Goal: Task Accomplishment & Management: Use online tool/utility

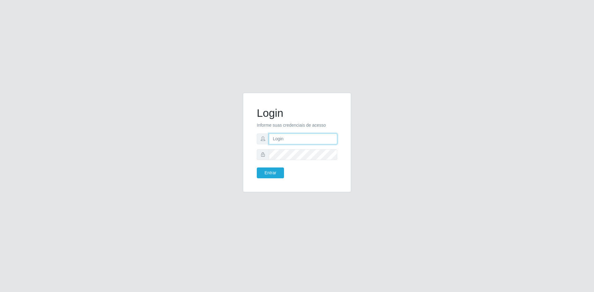
type input "[EMAIL_ADDRESS][DOMAIN_NAME]"
click at [269, 171] on button "Entrar" at bounding box center [270, 173] width 27 height 11
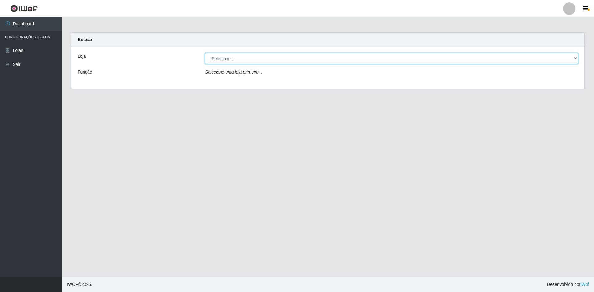
click at [241, 60] on select "[Selecione...] Hiper Queiroz - [GEOGRAPHIC_DATA] [GEOGRAPHIC_DATA] [GEOGRAPHIC_…" at bounding box center [391, 58] width 373 height 11
click at [205, 53] on select "[Selecione...] Hiper Queiroz - [GEOGRAPHIC_DATA] [GEOGRAPHIC_DATA] [GEOGRAPHIC_…" at bounding box center [391, 58] width 373 height 11
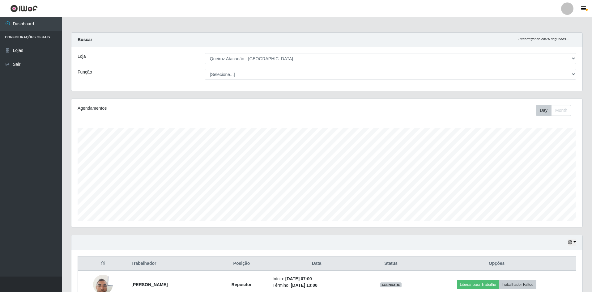
click at [299, 52] on div "Loja [Selecione...] Hiper Queiroz - [GEOGRAPHIC_DATA] [GEOGRAPHIC_DATA] [GEOGRA…" at bounding box center [326, 69] width 511 height 44
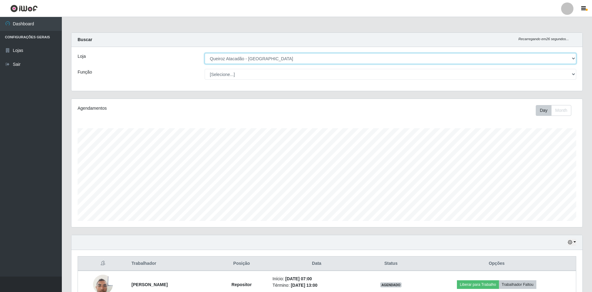
click at [298, 59] on select "[Selecione...] Hiper Queiroz - [GEOGRAPHIC_DATA] [GEOGRAPHIC_DATA] [GEOGRAPHIC_…" at bounding box center [391, 58] width 372 height 11
click at [205, 53] on select "[Selecione...] Hiper Queiroz - [GEOGRAPHIC_DATA] [GEOGRAPHIC_DATA] [GEOGRAPHIC_…" at bounding box center [391, 58] width 372 height 11
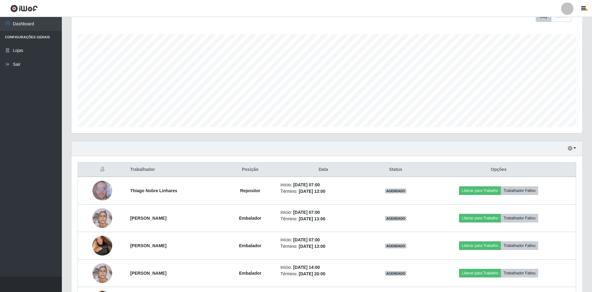
scroll to position [146, 0]
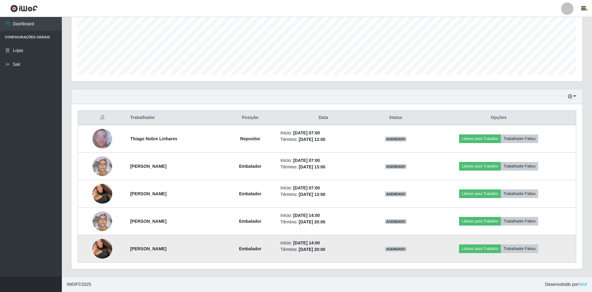
click at [102, 249] on img at bounding box center [102, 248] width 20 height 35
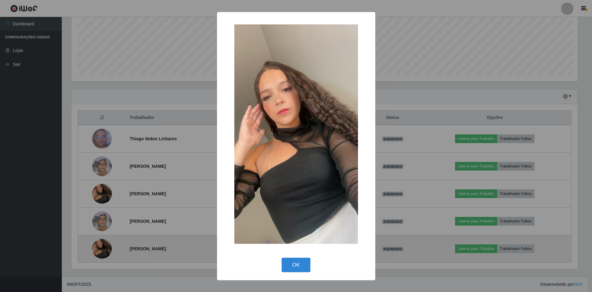
scroll to position [128, 508]
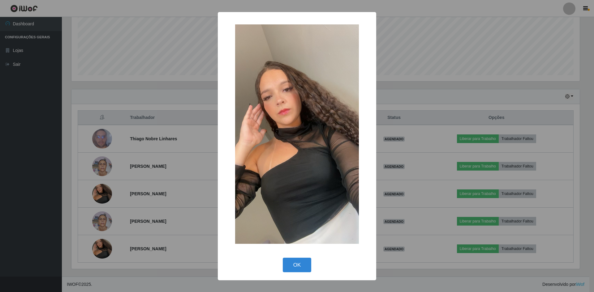
click at [153, 249] on div "× OK Cancel" at bounding box center [297, 146] width 594 height 292
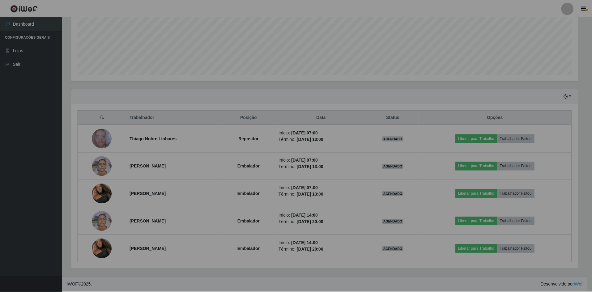
scroll to position [128, 511]
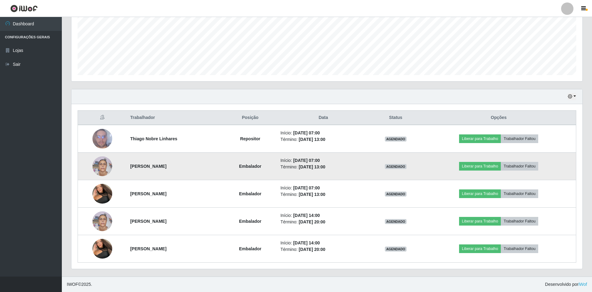
click at [102, 165] on img at bounding box center [102, 166] width 20 height 27
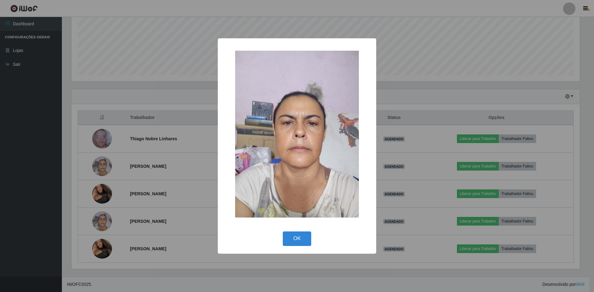
click at [158, 209] on div "× OK Cancel" at bounding box center [297, 146] width 594 height 292
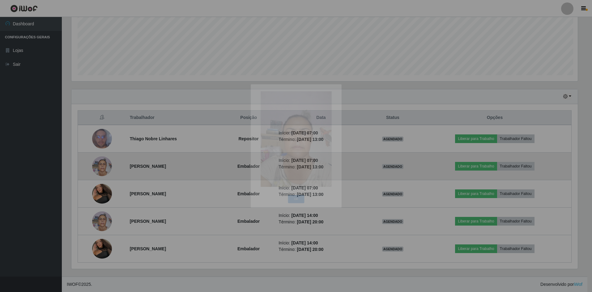
scroll to position [128, 511]
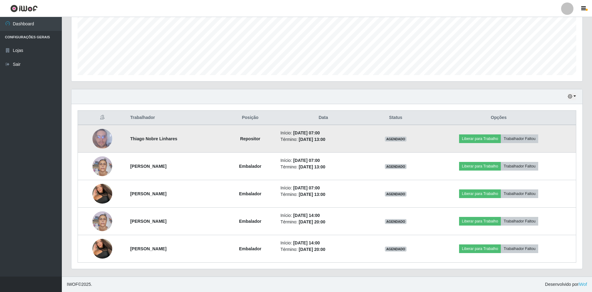
click at [104, 139] on img at bounding box center [102, 139] width 20 height 26
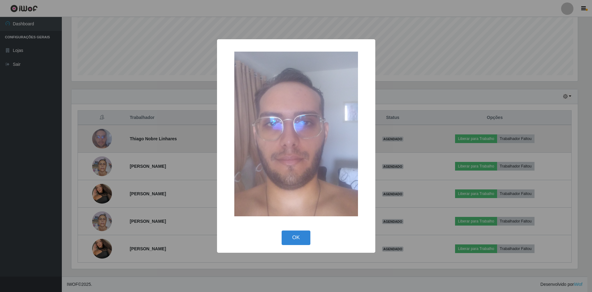
scroll to position [128, 508]
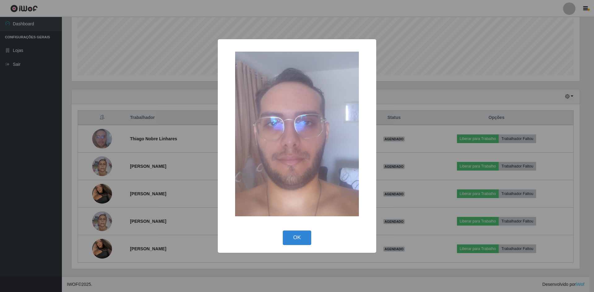
click at [184, 182] on div "× OK Cancel" at bounding box center [297, 146] width 594 height 292
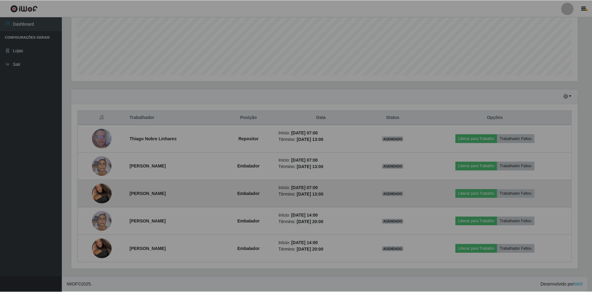
scroll to position [128, 511]
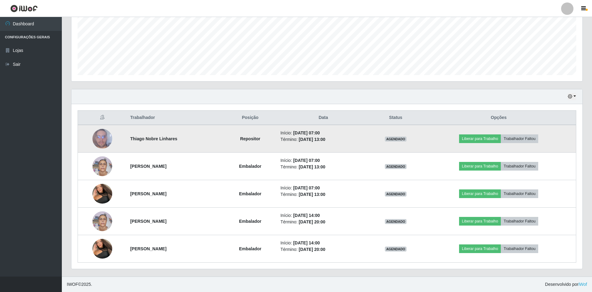
click at [103, 140] on img at bounding box center [102, 139] width 20 height 26
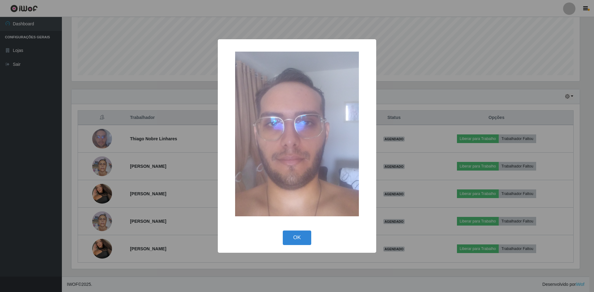
click at [142, 160] on div "× OK Cancel" at bounding box center [297, 146] width 594 height 292
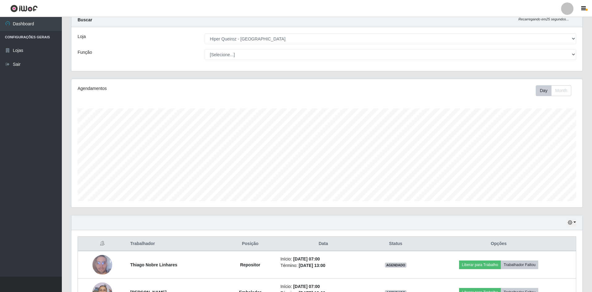
scroll to position [0, 0]
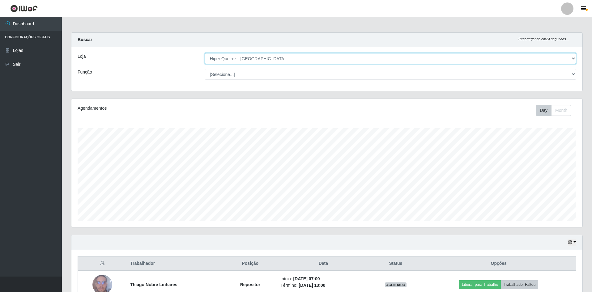
click at [246, 57] on select "[Selecione...] Hiper Queiroz - [GEOGRAPHIC_DATA] [GEOGRAPHIC_DATA] [GEOGRAPHIC_…" at bounding box center [391, 58] width 372 height 11
select select "517"
click at [205, 53] on select "[Selecione...] Hiper Queiroz - [GEOGRAPHIC_DATA] [GEOGRAPHIC_DATA] [GEOGRAPHIC_…" at bounding box center [391, 58] width 372 height 11
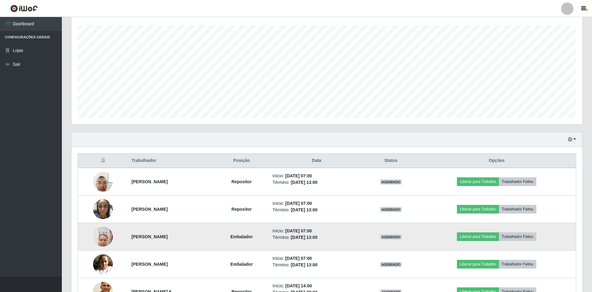
scroll to position [173, 0]
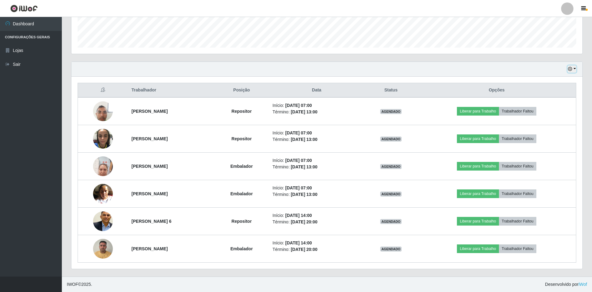
click at [573, 68] on button "button" at bounding box center [572, 69] width 9 height 7
click at [551, 133] on button "Não encerrados" at bounding box center [551, 132] width 49 height 13
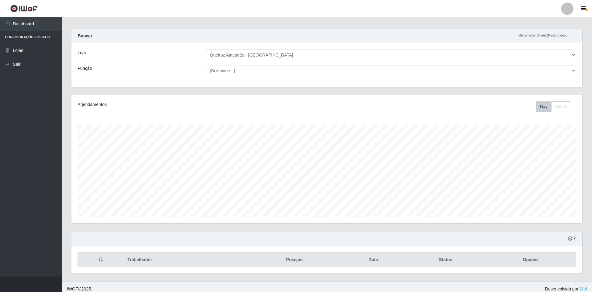
scroll to position [8, 0]
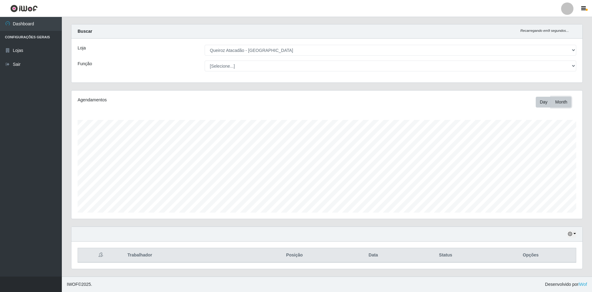
click at [562, 100] on button "Month" at bounding box center [561, 102] width 20 height 11
click at [547, 104] on button "Day" at bounding box center [544, 102] width 16 height 11
click at [573, 232] on button "button" at bounding box center [572, 234] width 9 height 7
click at [540, 198] on button "3 dias" at bounding box center [551, 198] width 49 height 13
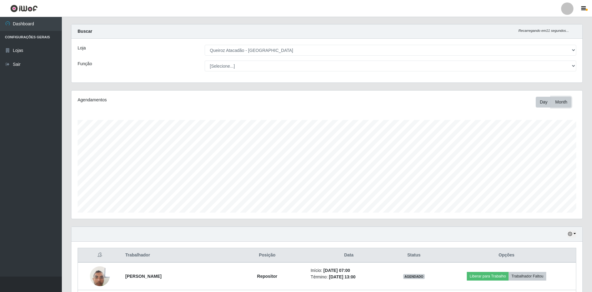
click at [563, 105] on button "Month" at bounding box center [561, 102] width 20 height 11
click at [542, 105] on button "Day" at bounding box center [544, 102] width 16 height 11
click at [572, 236] on icon "button" at bounding box center [570, 234] width 4 height 4
click at [546, 214] on button "1 Semana" at bounding box center [551, 211] width 49 height 13
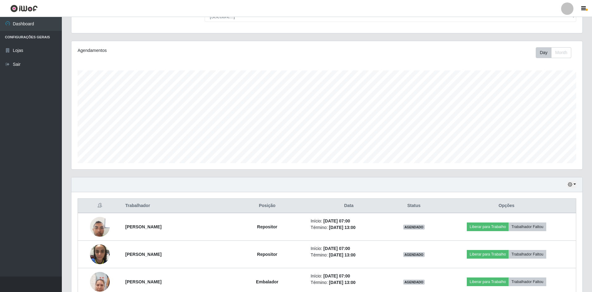
scroll to position [0, 0]
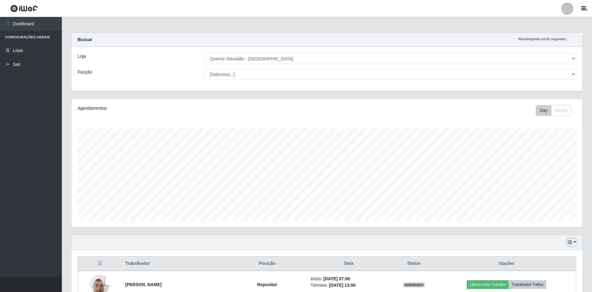
click at [573, 241] on button "button" at bounding box center [572, 242] width 9 height 7
click at [535, 180] on button "Hoje" at bounding box center [551, 180] width 49 height 13
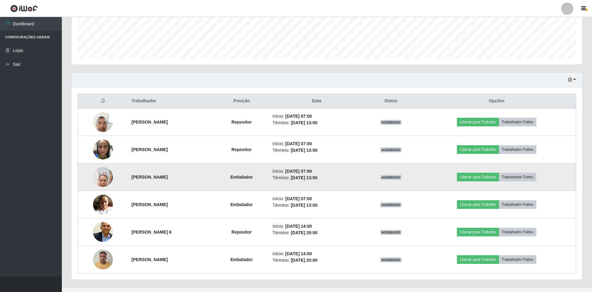
scroll to position [173, 0]
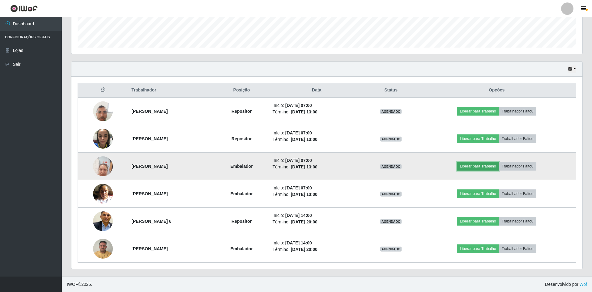
click at [481, 165] on button "Liberar para Trabalho" at bounding box center [478, 166] width 42 height 9
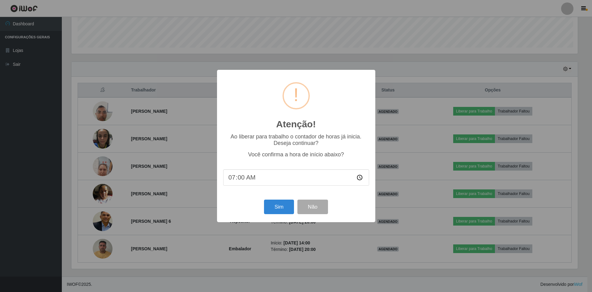
scroll to position [128, 508]
click at [281, 212] on button "Sim" at bounding box center [280, 207] width 30 height 15
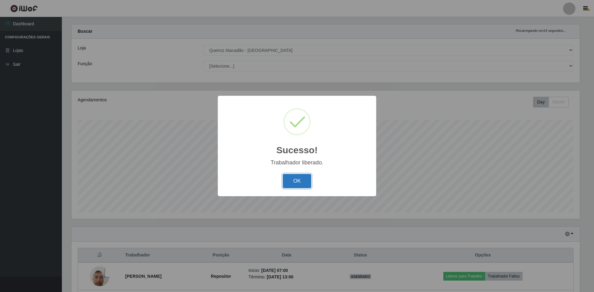
click at [288, 182] on button "OK" at bounding box center [297, 181] width 29 height 15
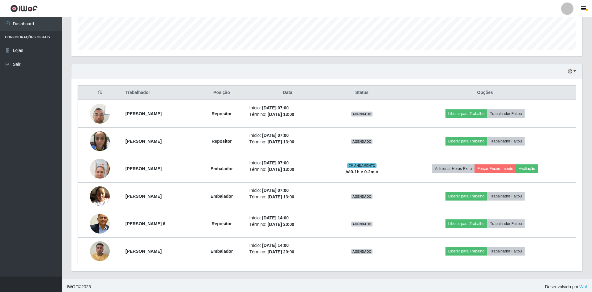
scroll to position [173, 0]
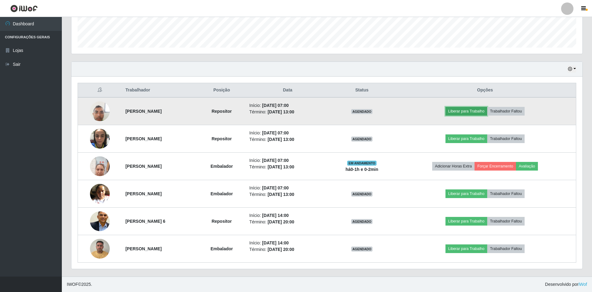
click at [476, 112] on button "Liberar para Trabalho" at bounding box center [467, 111] width 42 height 9
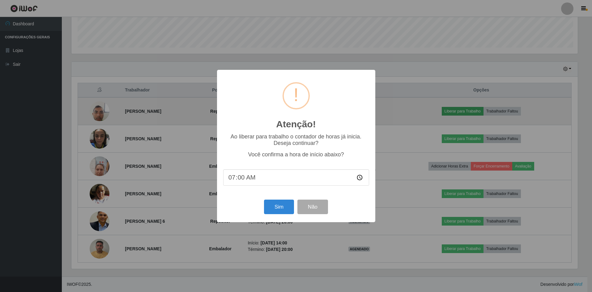
scroll to position [128, 508]
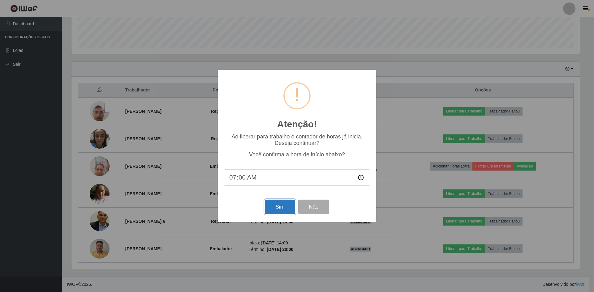
click at [284, 206] on button "Sim" at bounding box center [280, 207] width 30 height 15
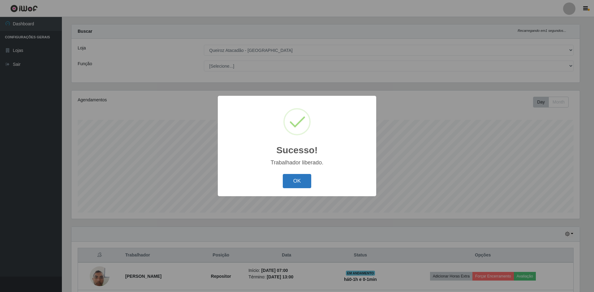
click at [296, 177] on button "OK" at bounding box center [297, 181] width 29 height 15
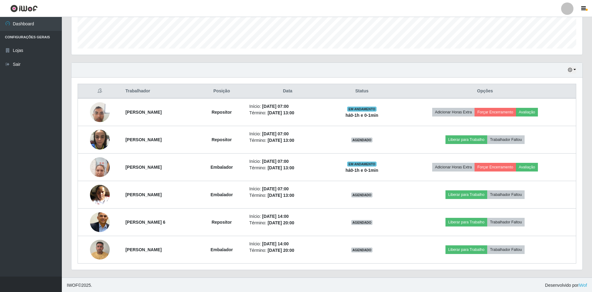
scroll to position [173, 0]
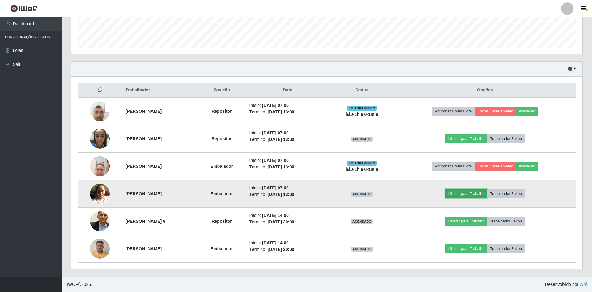
click at [483, 194] on button "Liberar para Trabalho" at bounding box center [467, 194] width 42 height 9
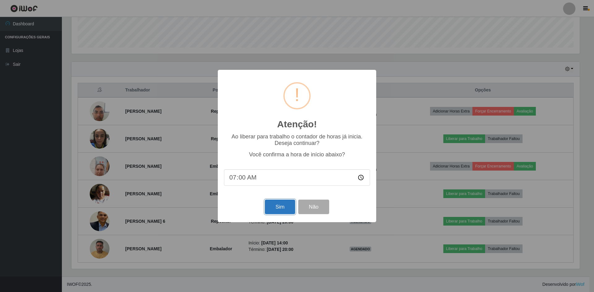
click at [275, 208] on button "Sim" at bounding box center [280, 207] width 30 height 15
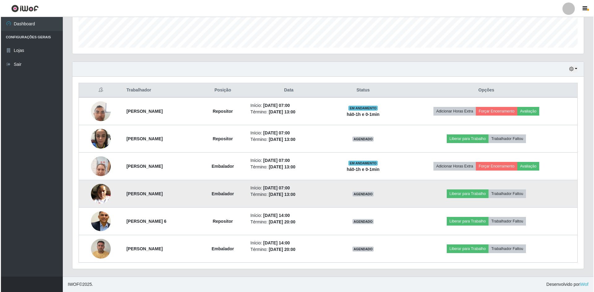
scroll to position [0, 0]
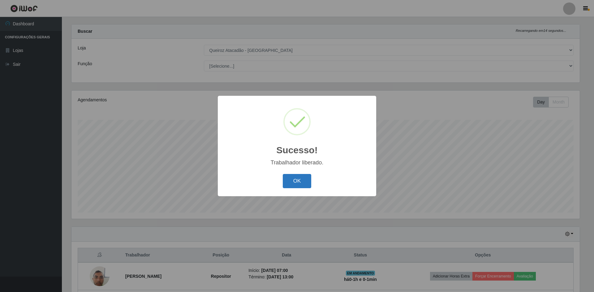
click at [300, 179] on button "OK" at bounding box center [297, 181] width 29 height 15
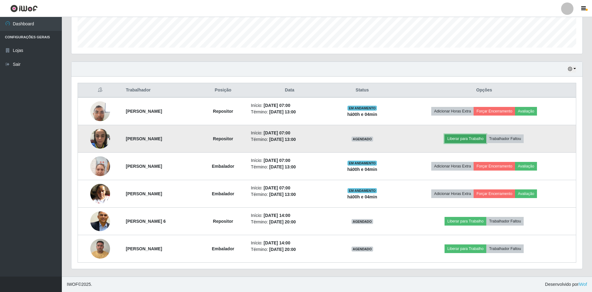
click at [466, 138] on button "Liberar para Trabalho" at bounding box center [466, 138] width 42 height 9
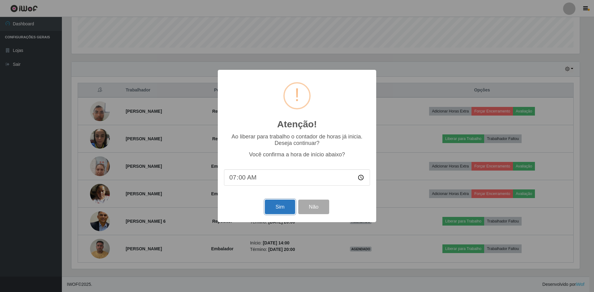
click at [266, 208] on button "Sim" at bounding box center [280, 207] width 30 height 15
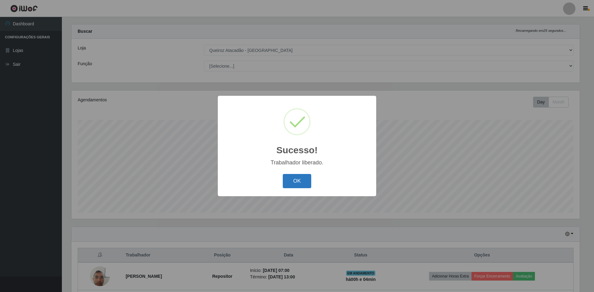
click at [303, 179] on button "OK" at bounding box center [297, 181] width 29 height 15
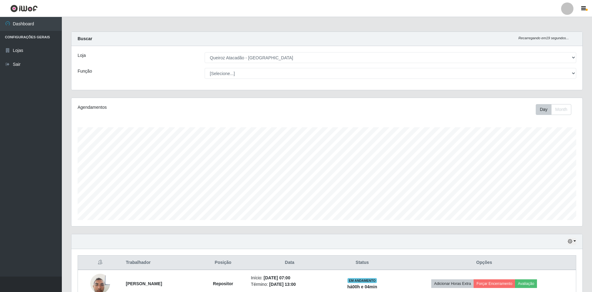
scroll to position [0, 0]
click at [251, 81] on div "Loja [Selecione...] Hiper Queiroz - [GEOGRAPHIC_DATA] [GEOGRAPHIC_DATA] [GEOGRA…" at bounding box center [326, 69] width 511 height 44
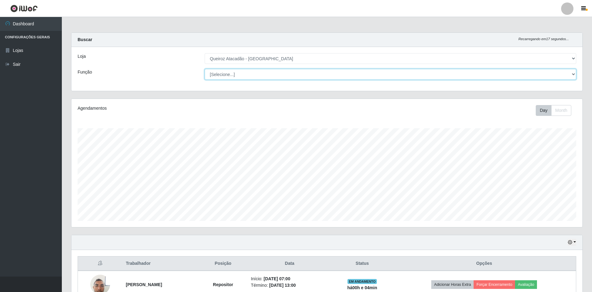
click at [253, 77] on select "[Selecione...] ASG ASG + ASG ++ Embalador Embalador + Embalador ++ Operador de …" at bounding box center [391, 74] width 372 height 11
select select "24"
click at [205, 69] on select "[Selecione...] ASG ASG + ASG ++ Embalador Embalador + Embalador ++ Operador de …" at bounding box center [391, 74] width 372 height 11
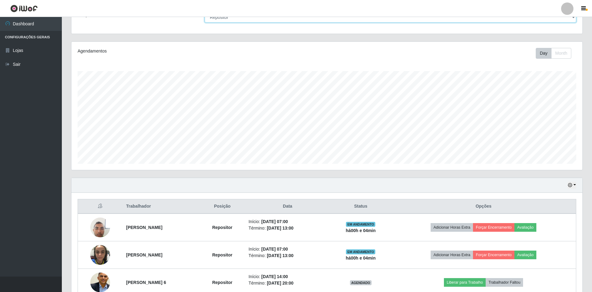
scroll to position [91, 0]
